Goal: Information Seeking & Learning: Learn about a topic

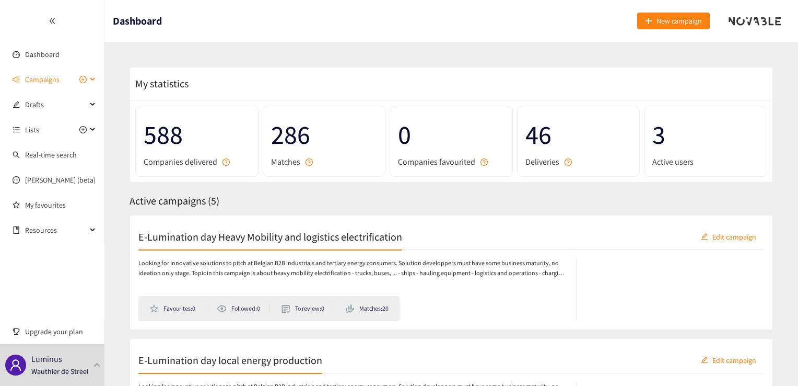
click at [36, 80] on span "Campaigns" at bounding box center [42, 79] width 34 height 21
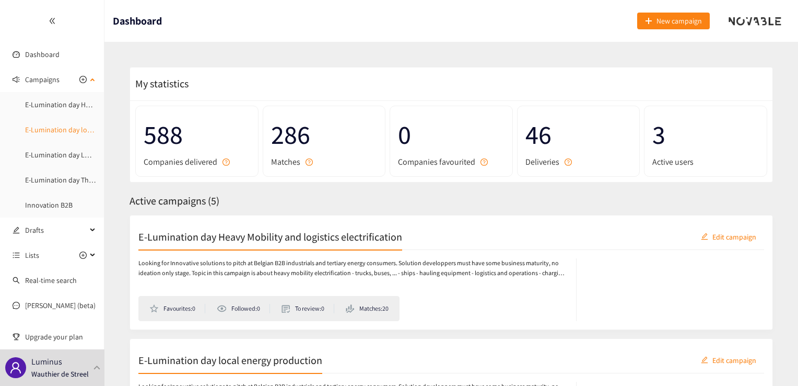
click at [50, 130] on link "E-Lumination day local energy production" at bounding box center [90, 129] width 130 height 9
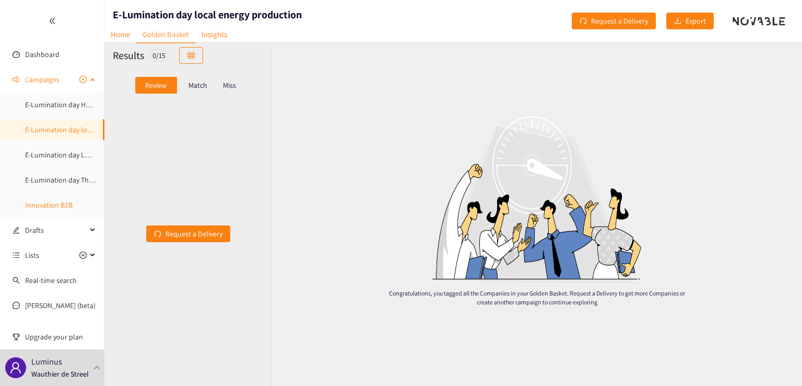
click at [43, 200] on link "Innovation B2B" at bounding box center [49, 204] width 48 height 9
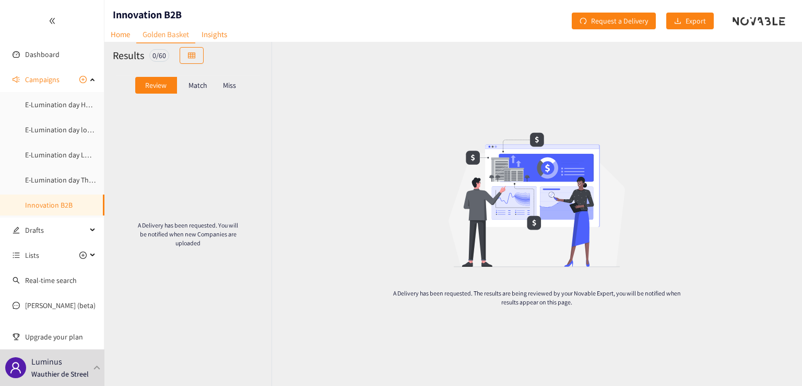
click at [195, 89] on p "Match" at bounding box center [198, 85] width 19 height 8
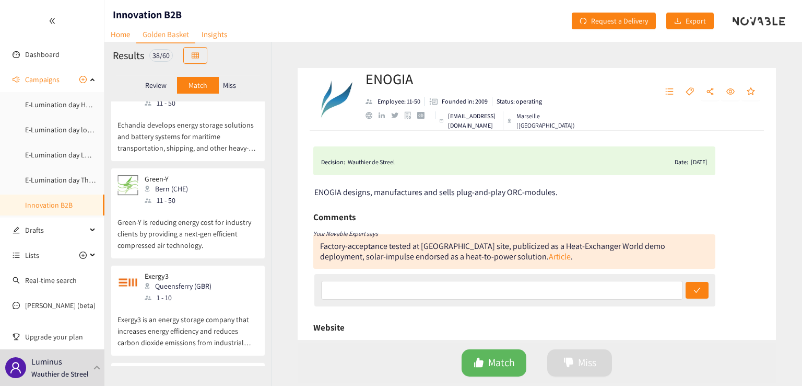
scroll to position [3285, 0]
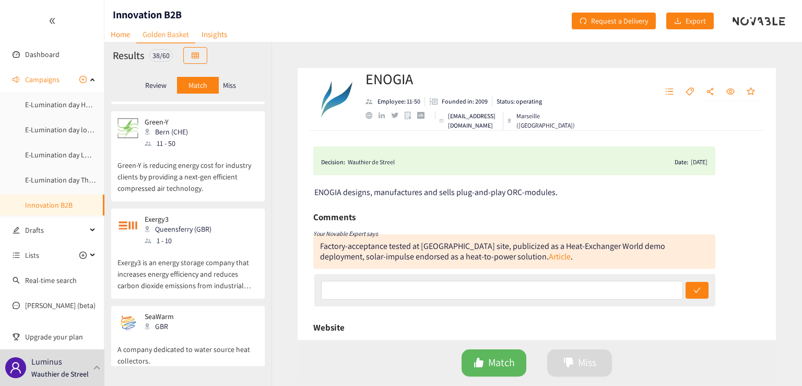
click at [190, 246] on p "Exergy3 is an energy storage company that increases energy efficiency and reduc…" at bounding box center [188, 268] width 141 height 45
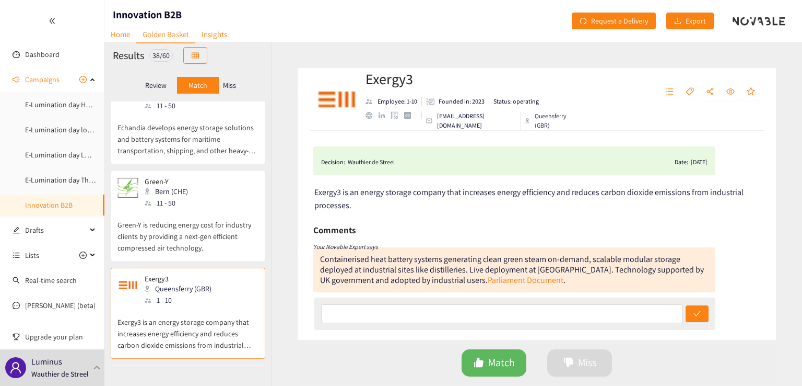
scroll to position [158, 0]
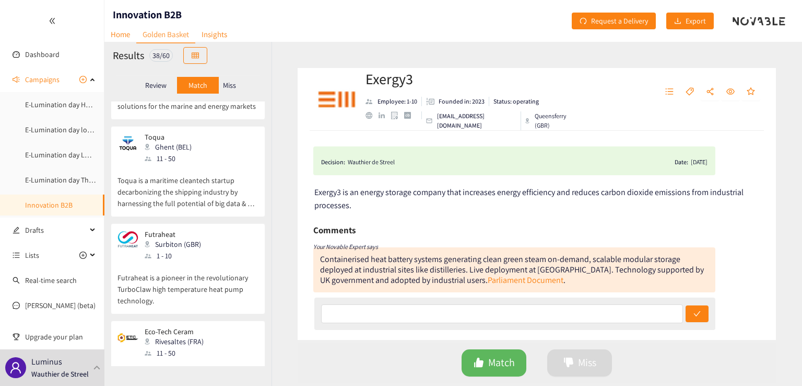
click at [169, 276] on p "Futraheat is a pioneer in the revolutionary TurboClaw high temperature heat pum…" at bounding box center [188, 283] width 141 height 45
